Goal: Task Accomplishment & Management: Manage account settings

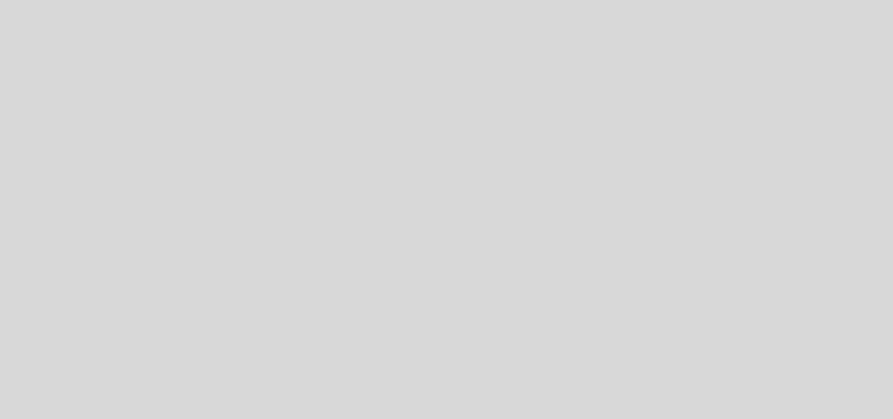
select select "es"
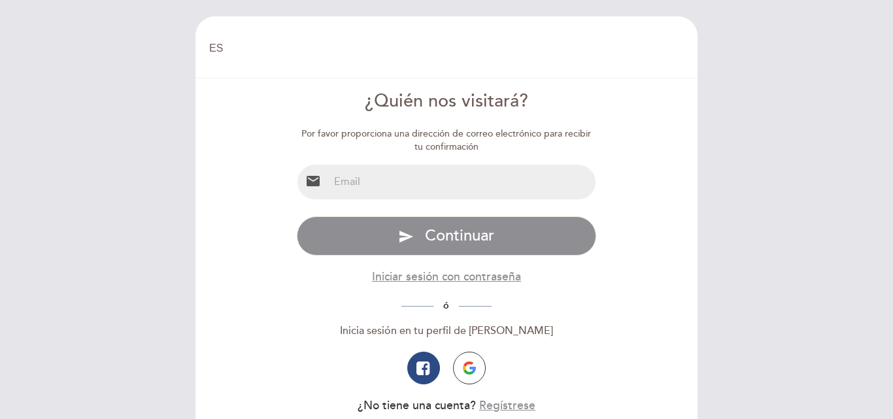
select select "es"
click at [428, 181] on input "email" at bounding box center [463, 182] width 268 height 35
type input "rodriguez.rochi99@gmail.com"
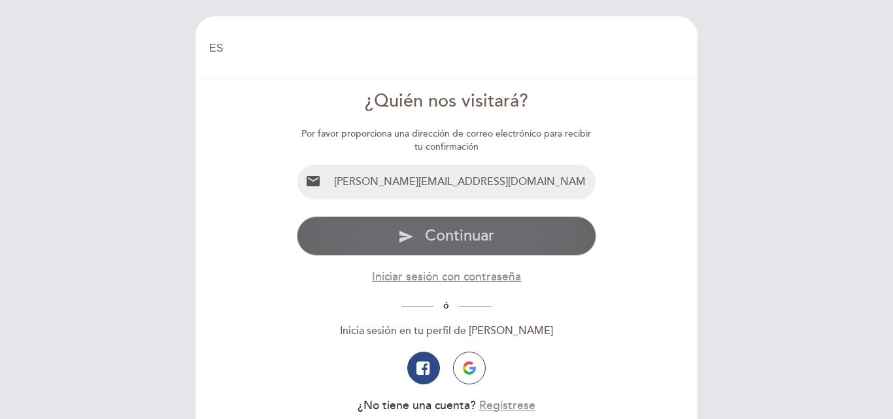
click at [464, 245] on span "Continuar" at bounding box center [459, 235] width 69 height 19
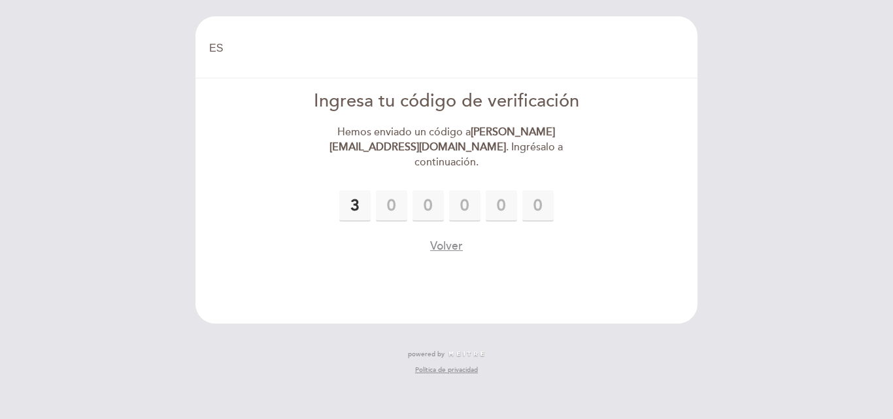
type input "3"
type input "6"
type input "0"
type input "9"
type input "8"
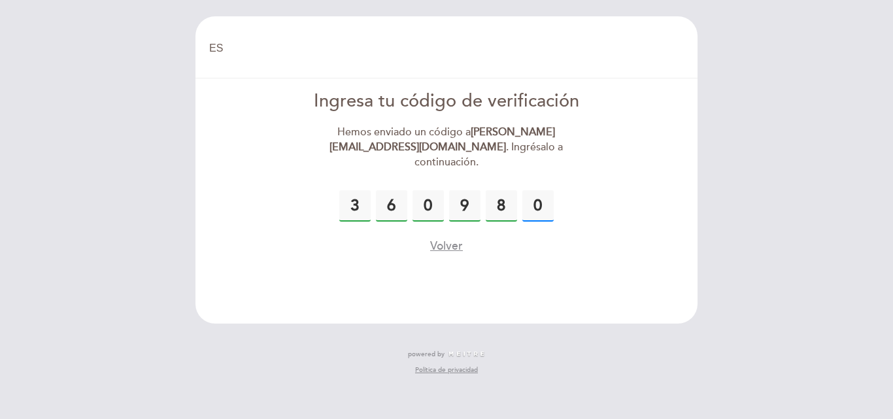
type input "0"
